Goal: Information Seeking & Learning: Learn about a topic

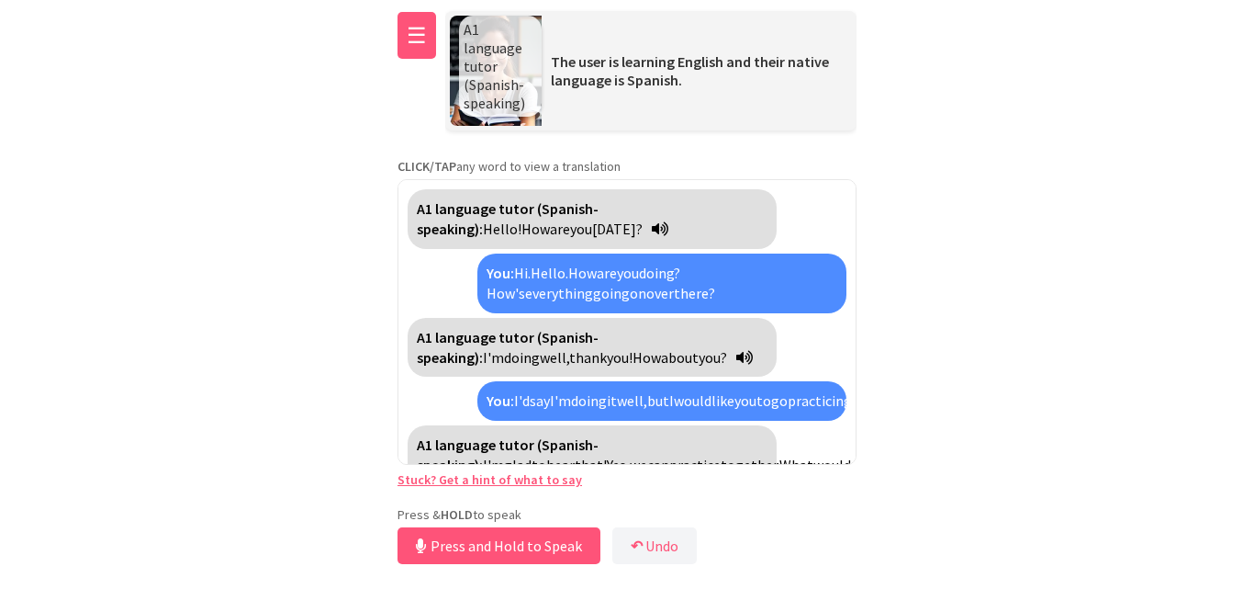
scroll to position [1421, 0]
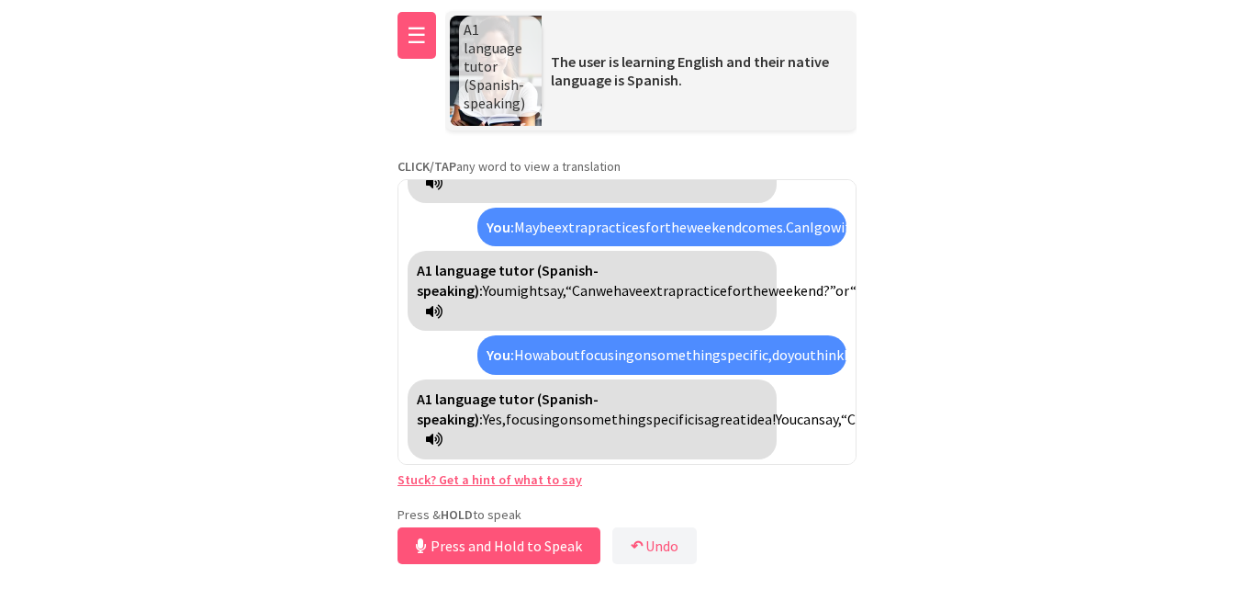
click at [415, 44] on button "☰" at bounding box center [417, 35] width 39 height 47
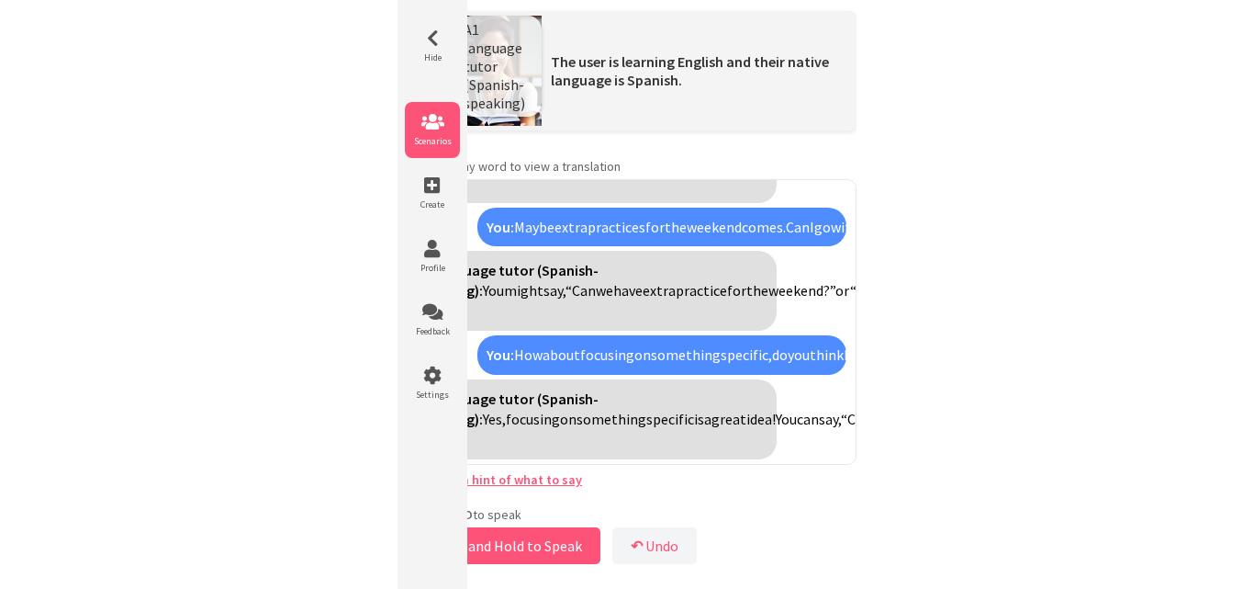
click at [443, 125] on icon at bounding box center [432, 122] width 55 height 18
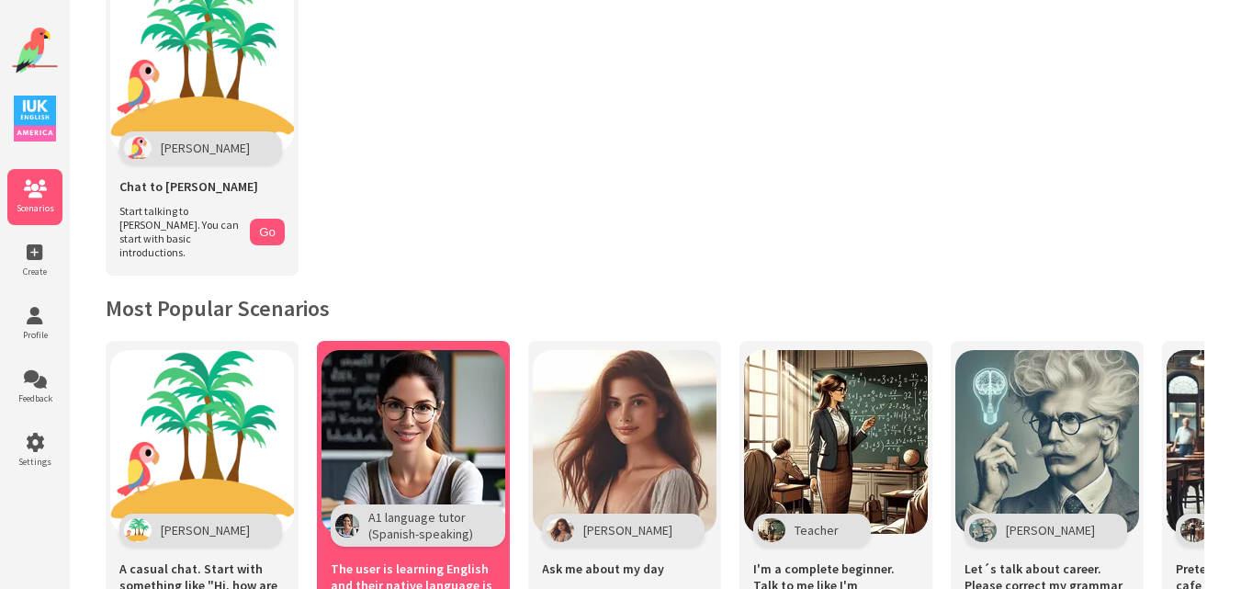
scroll to position [276, 0]
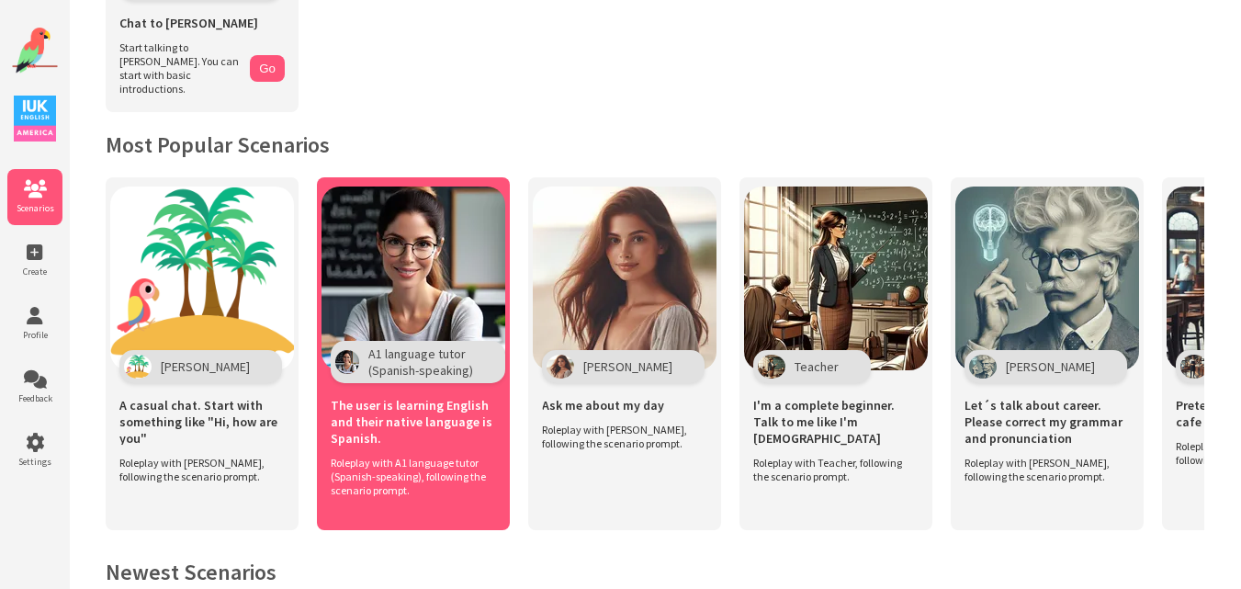
click at [426, 279] on img at bounding box center [413, 278] width 184 height 184
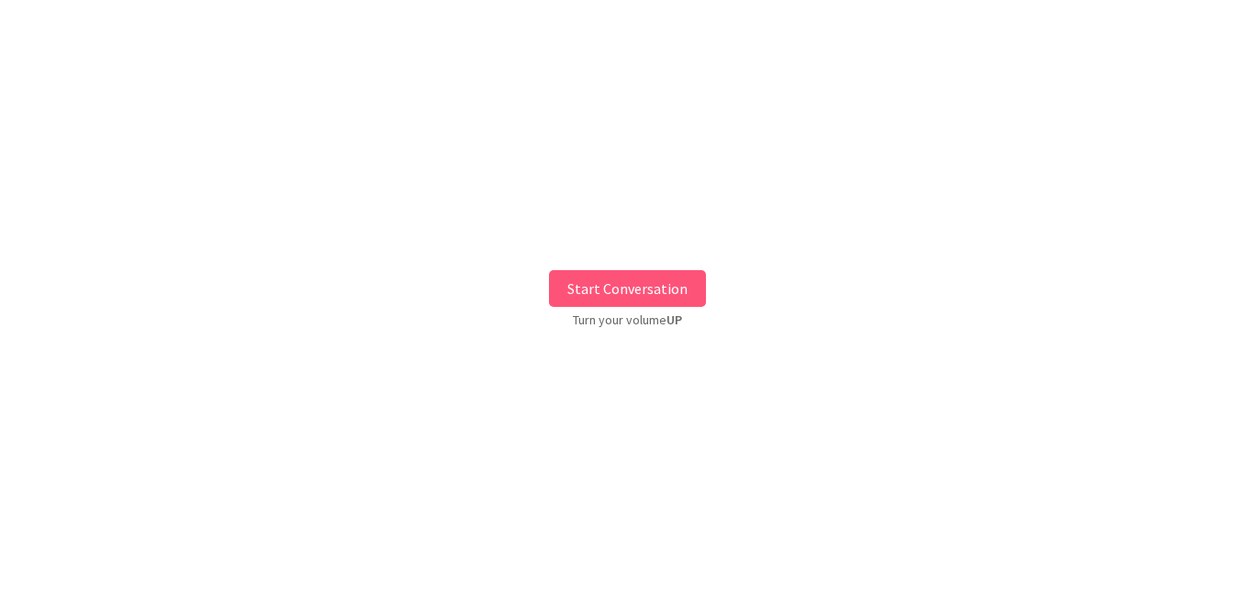
click at [622, 282] on button "Start Conversation" at bounding box center [627, 288] width 157 height 37
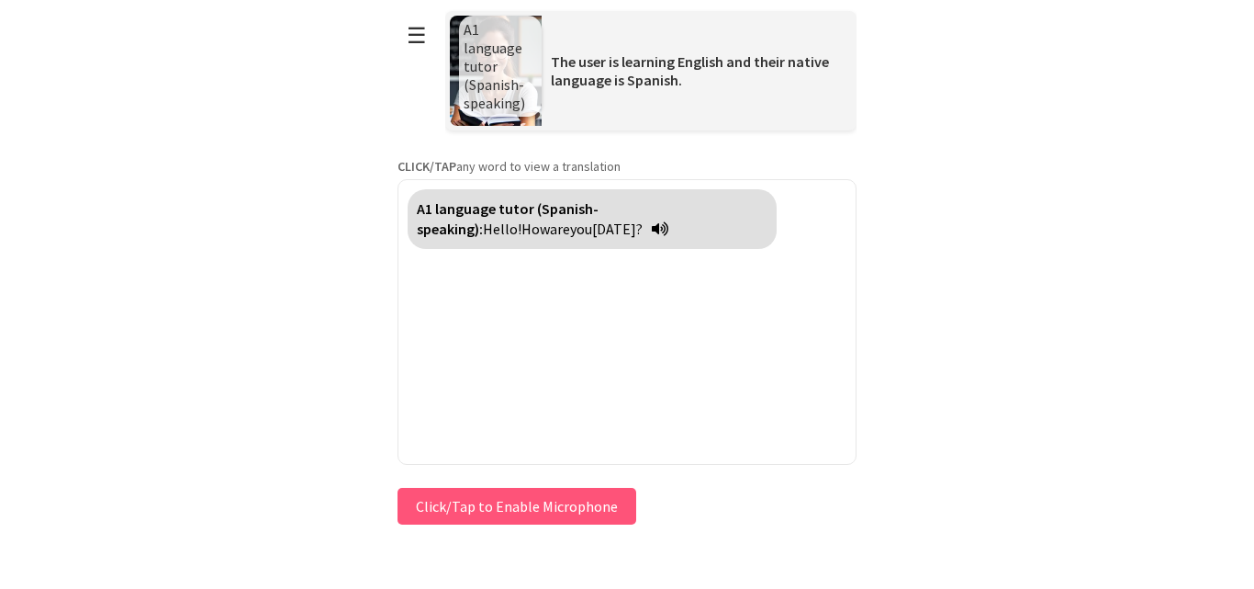
click at [476, 502] on button "Click/Tap to Enable Microphone" at bounding box center [517, 506] width 239 height 37
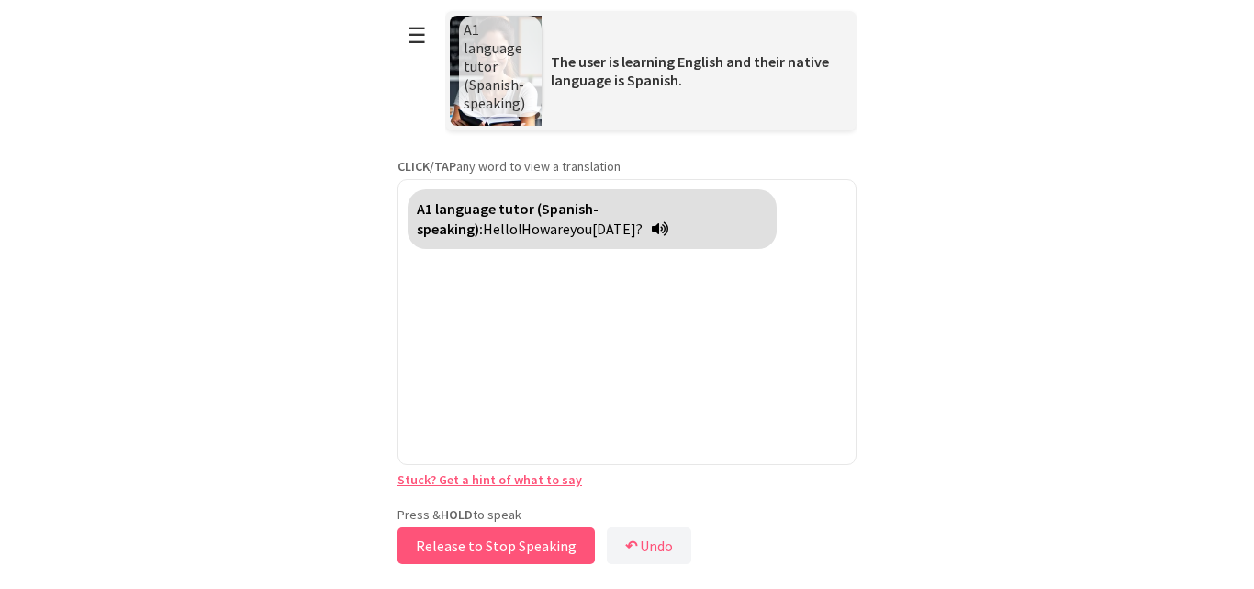
click at [465, 549] on button "Release to Stop Speaking" at bounding box center [496, 545] width 197 height 37
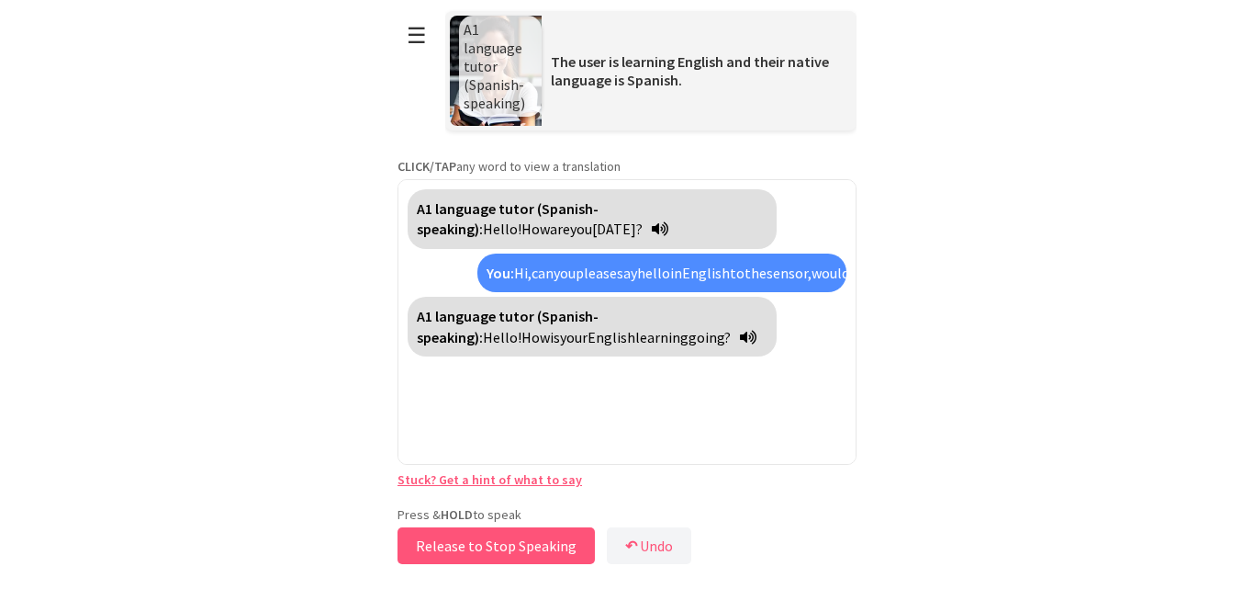
click at [465, 549] on button "Release to Stop Speaking" at bounding box center [496, 545] width 197 height 37
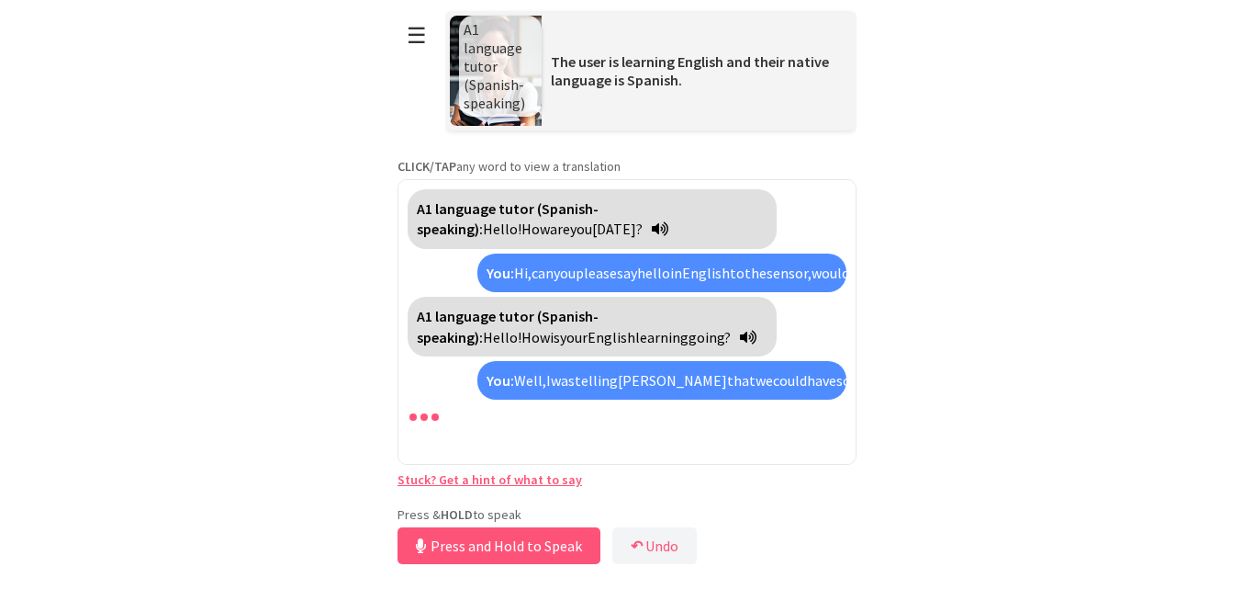
scroll to position [66, 0]
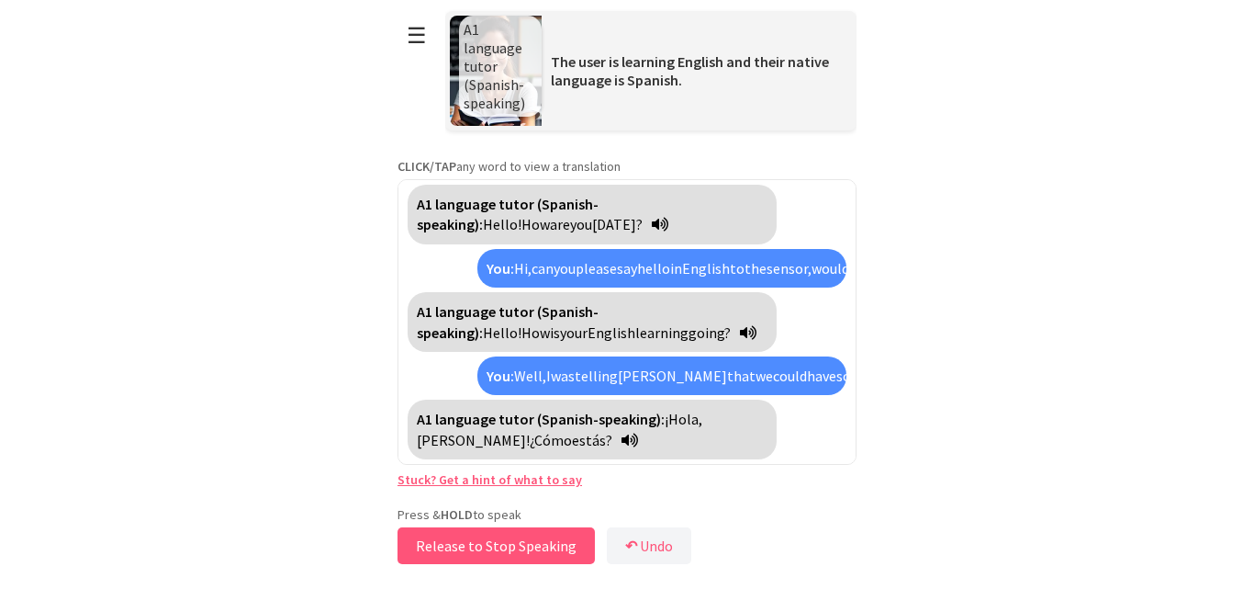
click at [443, 541] on button "Release to Stop Speaking" at bounding box center [496, 545] width 197 height 37
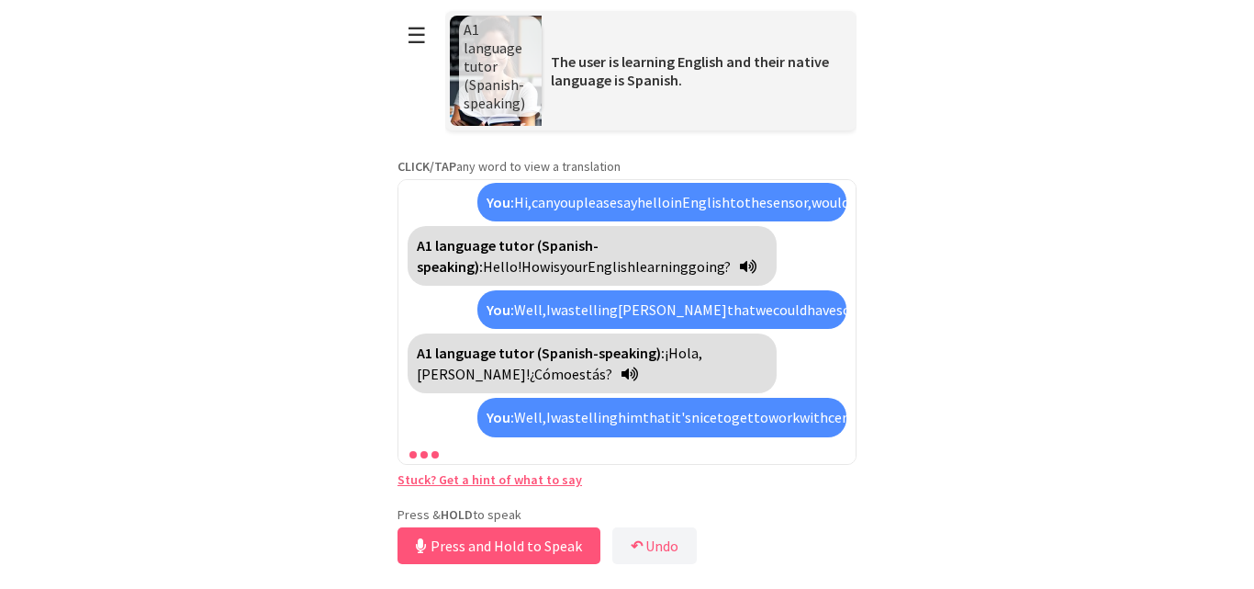
scroll to position [236, 0]
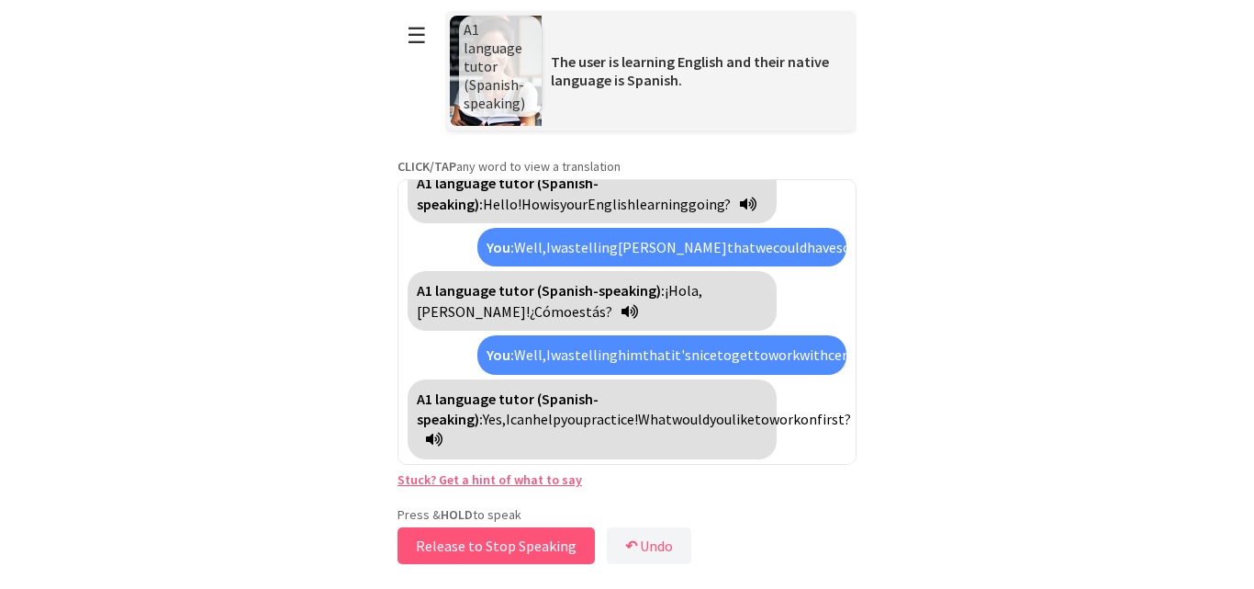
click at [443, 541] on button "Release to Stop Speaking" at bounding box center [496, 545] width 197 height 37
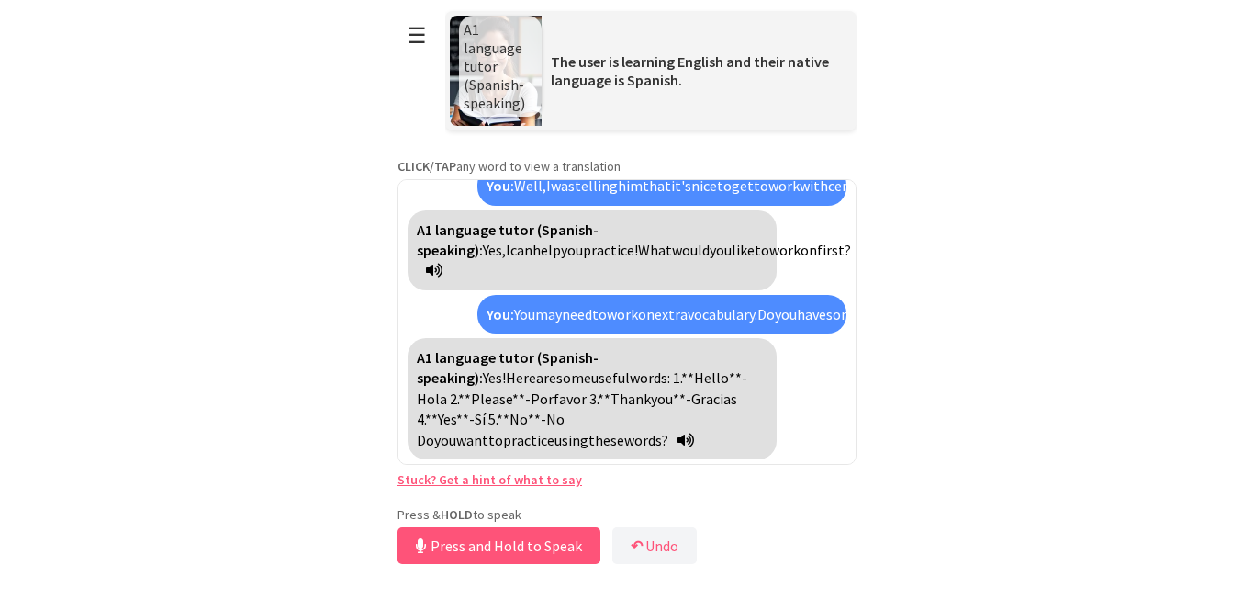
scroll to position [446, 0]
click at [488, 532] on button "Release to Stop Speaking" at bounding box center [496, 545] width 197 height 37
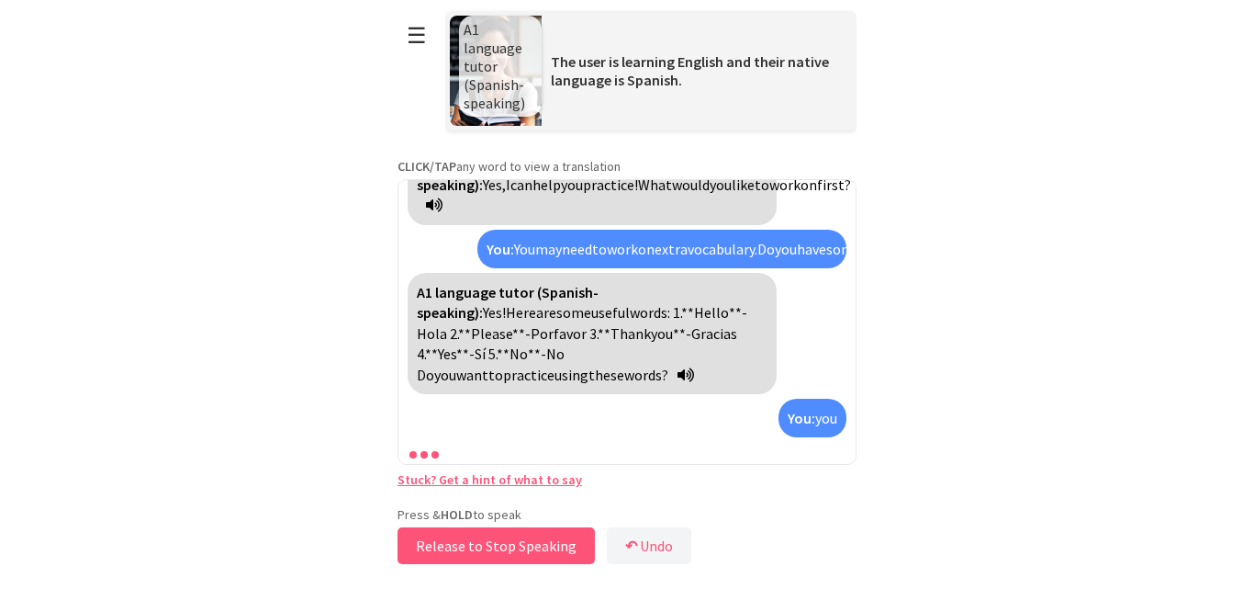
scroll to position [554, 0]
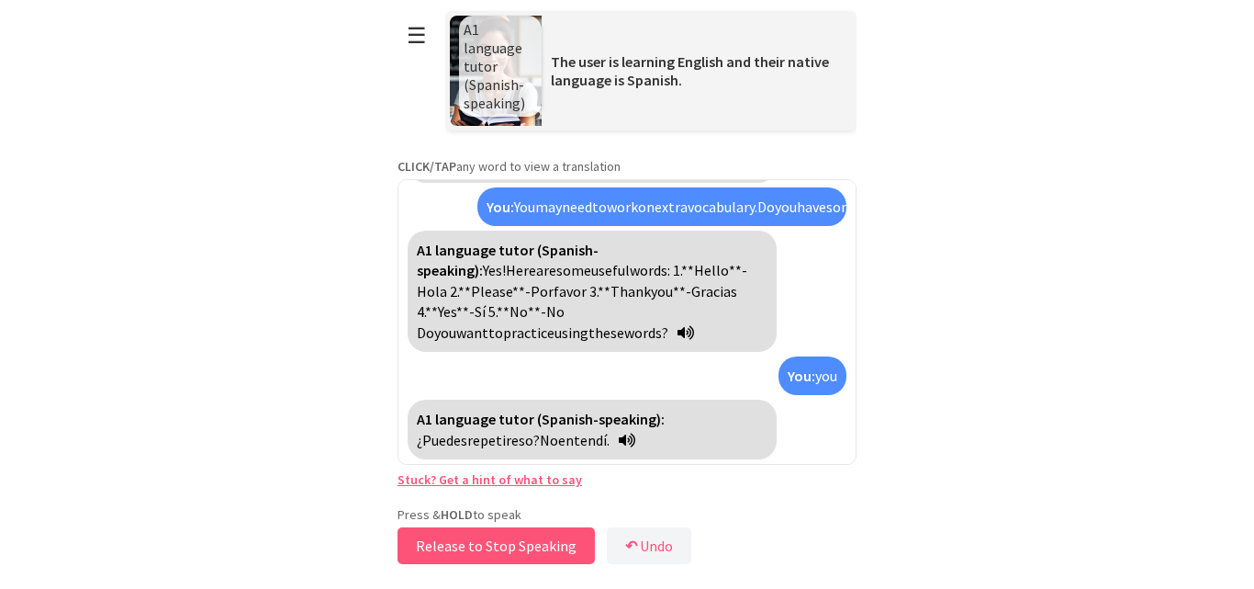
click at [489, 543] on button "Release to Stop Speaking" at bounding box center [496, 545] width 197 height 37
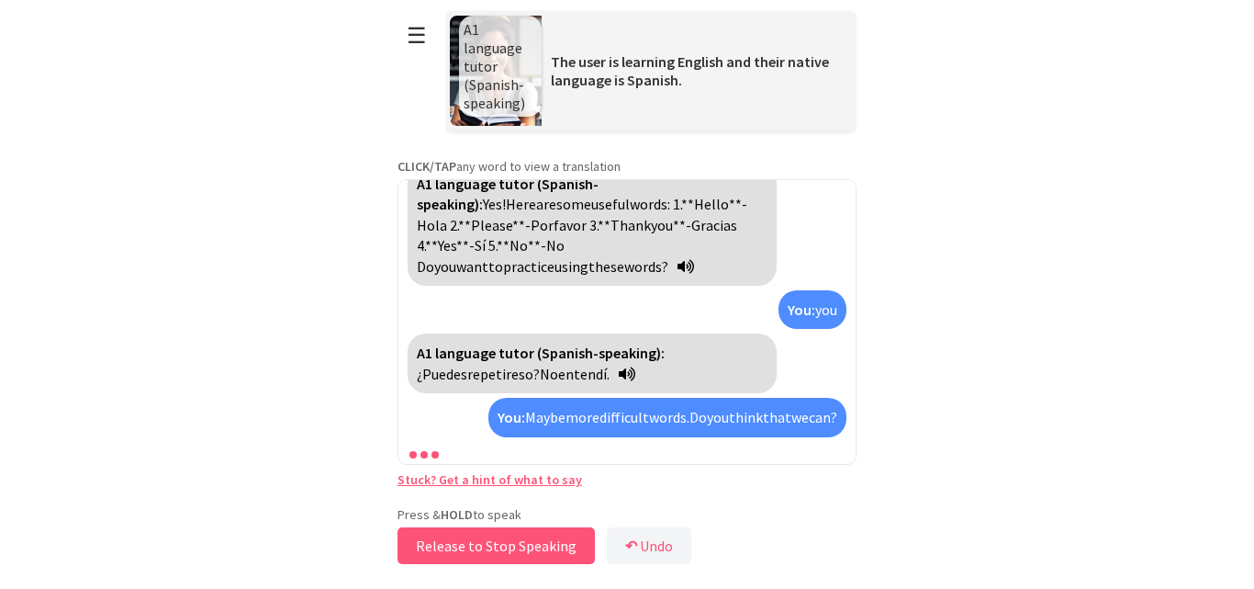
scroll to position [847, 0]
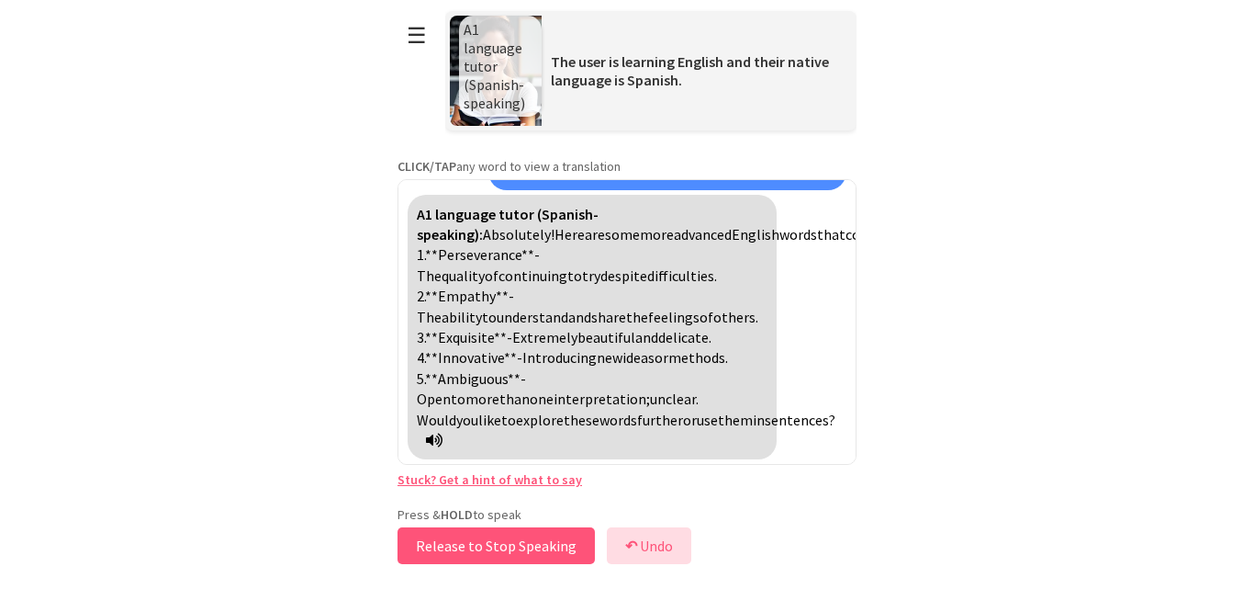
drag, startPoint x: 489, startPoint y: 543, endPoint x: 637, endPoint y: 561, distance: 149.9
click at [636, 565] on div "Press & HOLD to speak Release to Stop Speaking ↶ Undo Save No voice detected. H…" at bounding box center [627, 537] width 459 height 62
click at [642, 546] on button "↶ Undo" at bounding box center [649, 545] width 84 height 37
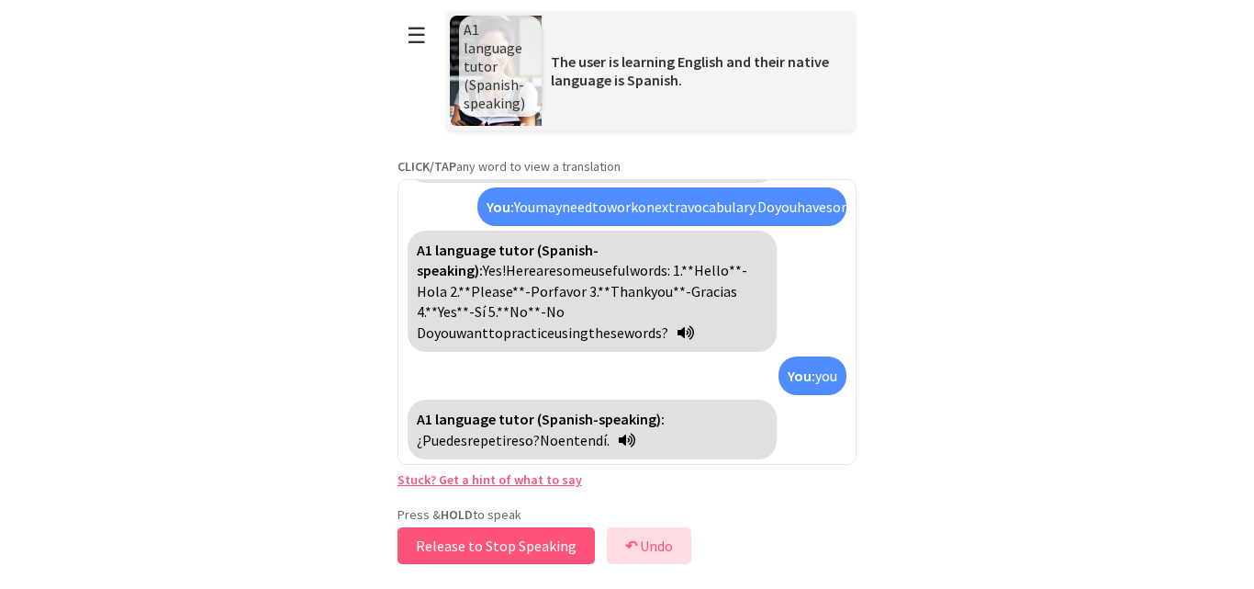
scroll to position [554, 0]
click at [470, 536] on button "Release to Stop Speaking" at bounding box center [496, 545] width 197 height 37
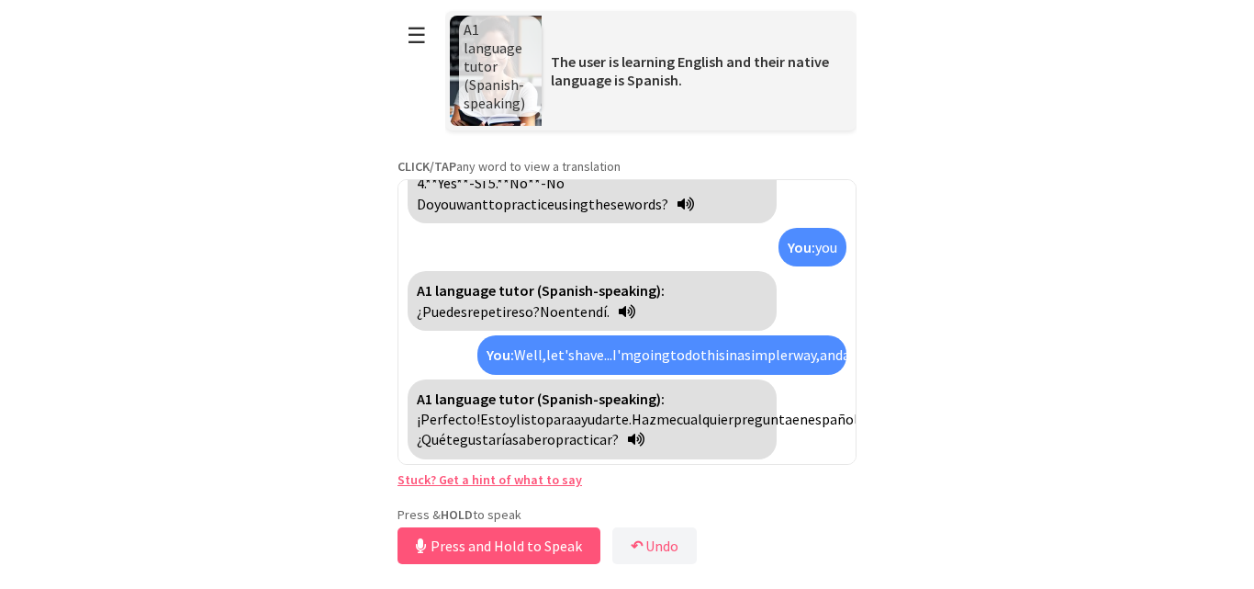
scroll to position [784, 0]
click at [475, 550] on button "Release to Stop Speaking" at bounding box center [496, 545] width 197 height 37
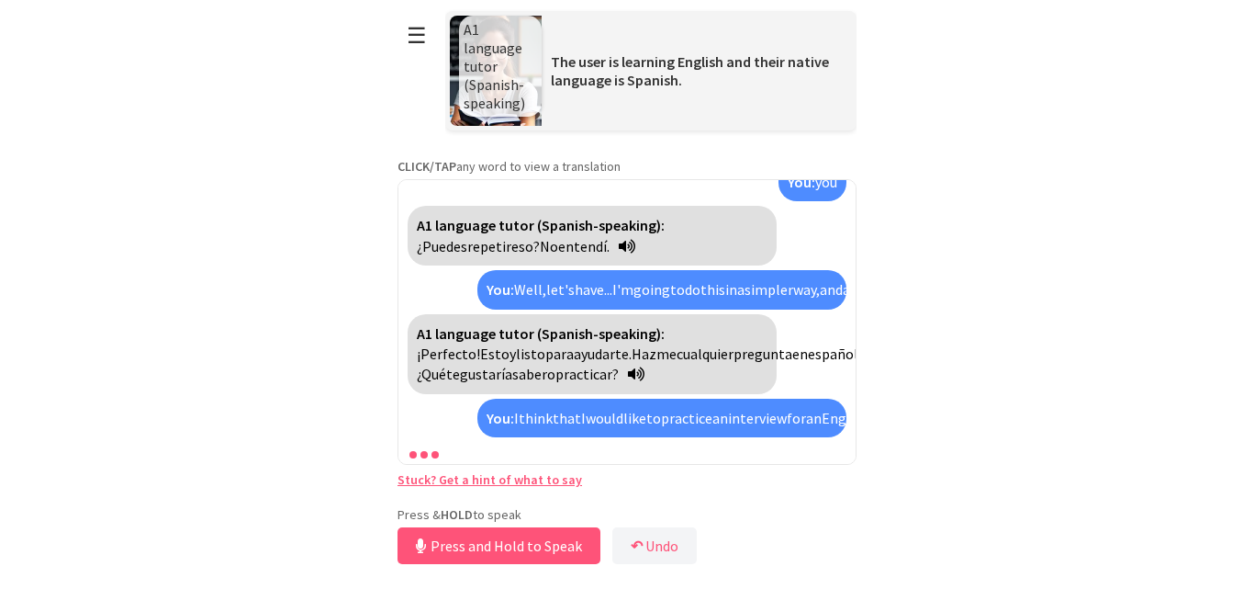
scroll to position [974, 0]
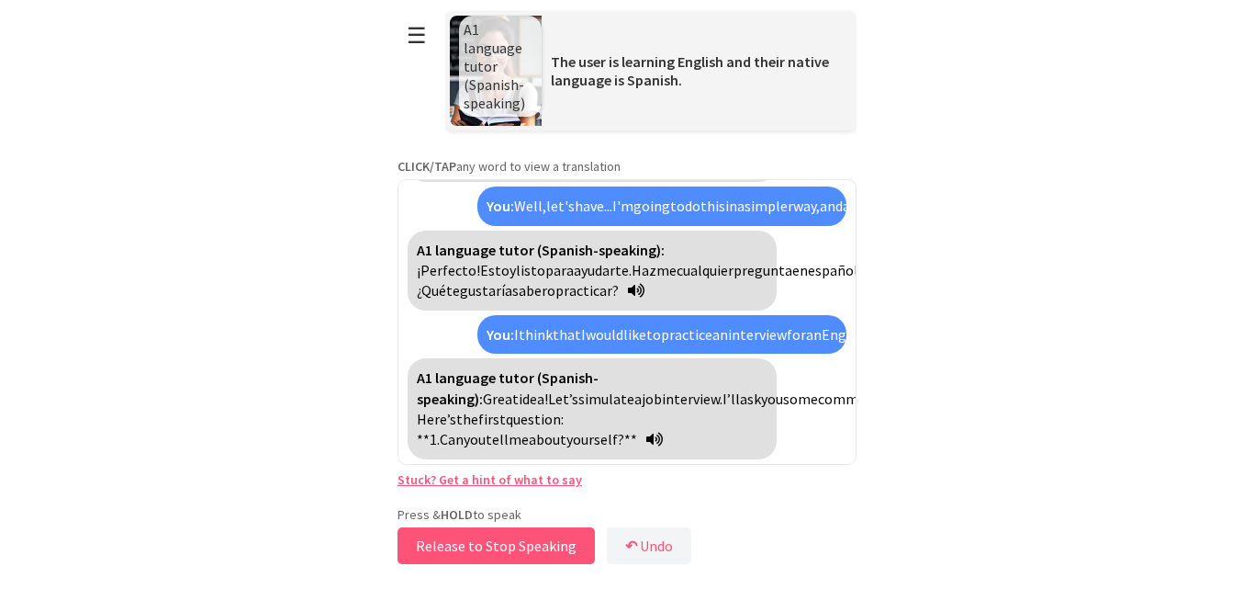
click at [475, 550] on button "Release to Stop Speaking" at bounding box center [496, 545] width 197 height 37
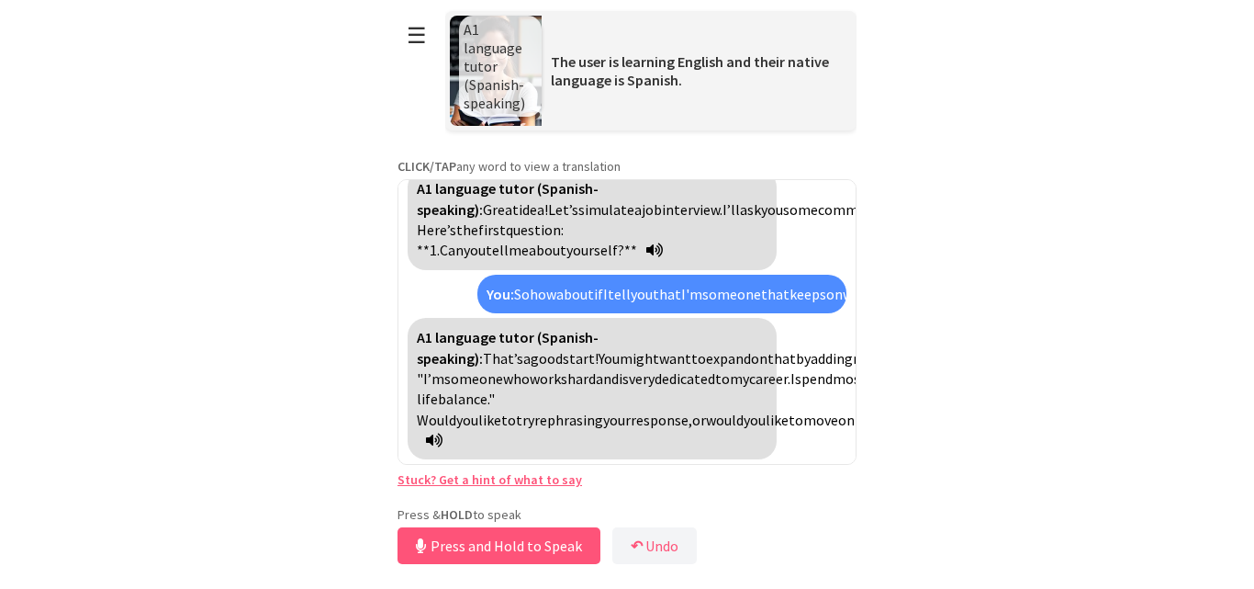
scroll to position [1349, 0]
click at [512, 540] on button "Release to Stop Speaking" at bounding box center [496, 545] width 197 height 37
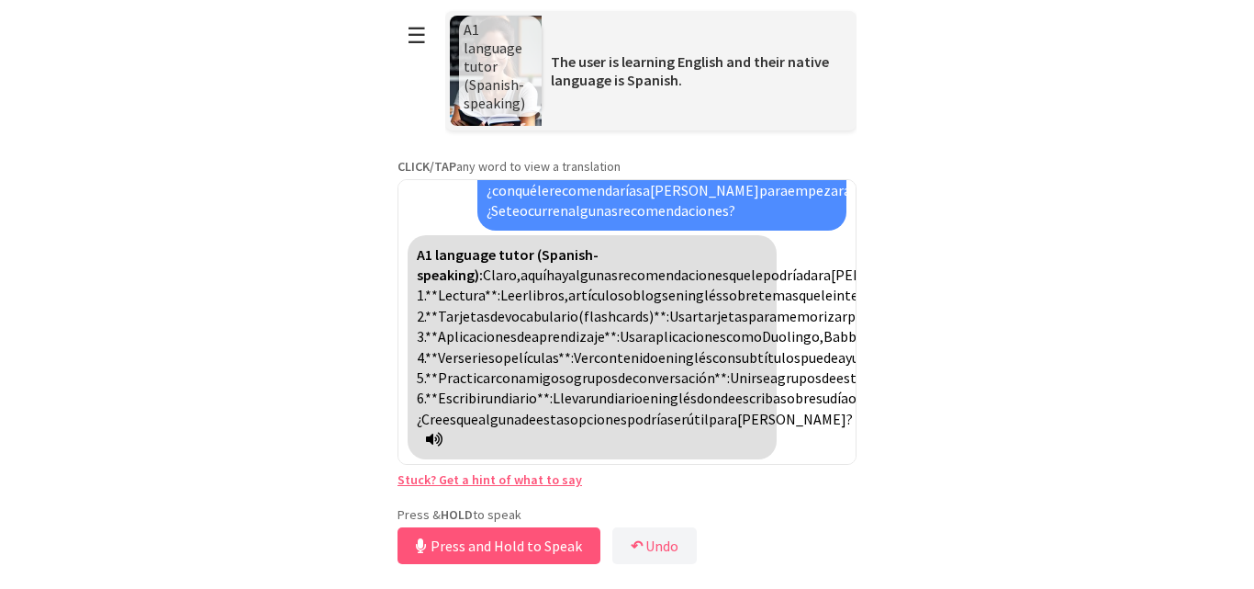
scroll to position [1563, 0]
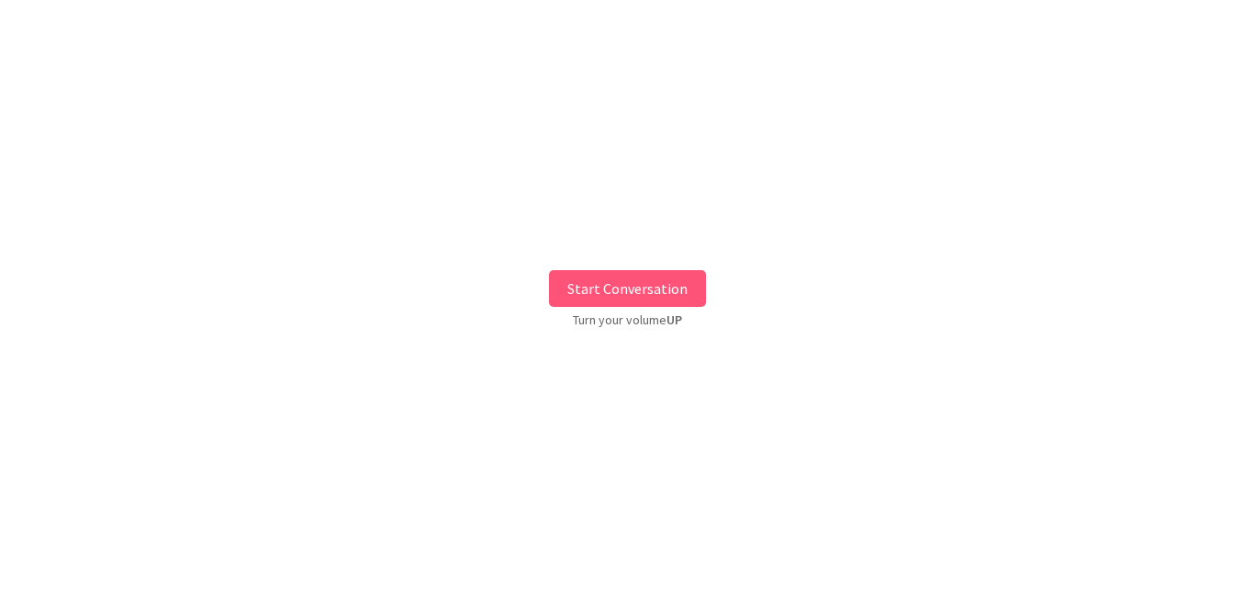
click at [612, 290] on button "Start Conversation" at bounding box center [627, 288] width 157 height 37
